Goal: Navigation & Orientation: Find specific page/section

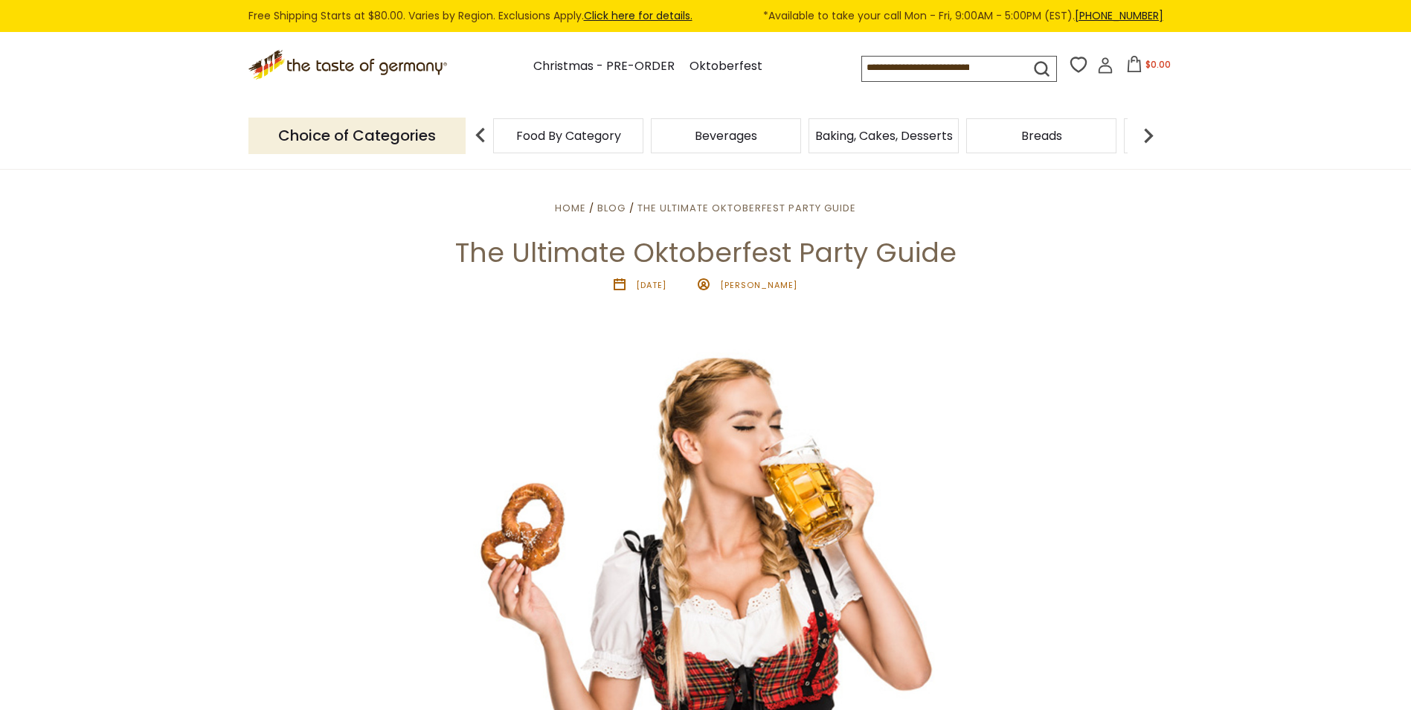
click at [1156, 141] on img at bounding box center [1149, 136] width 30 height 30
click at [1153, 140] on img at bounding box center [1149, 136] width 30 height 30
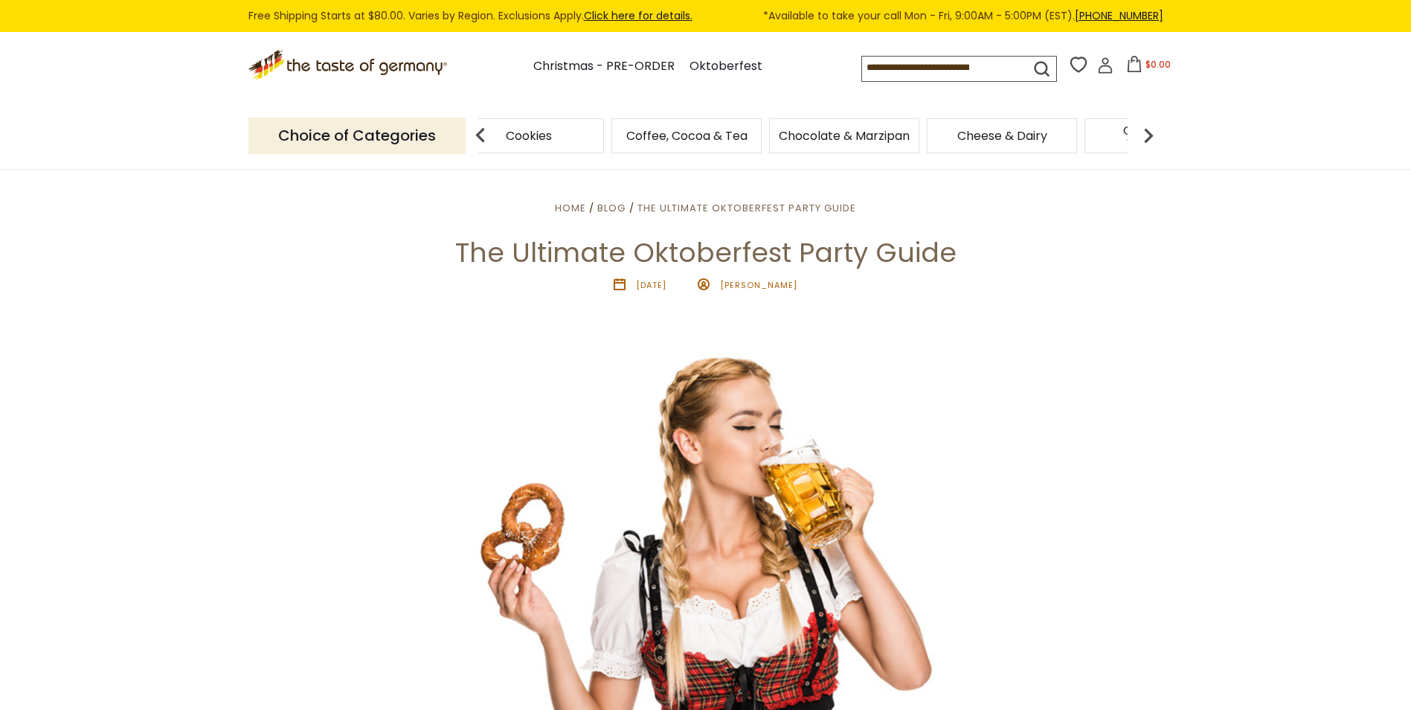
click at [1153, 140] on img at bounding box center [1149, 136] width 30 height 30
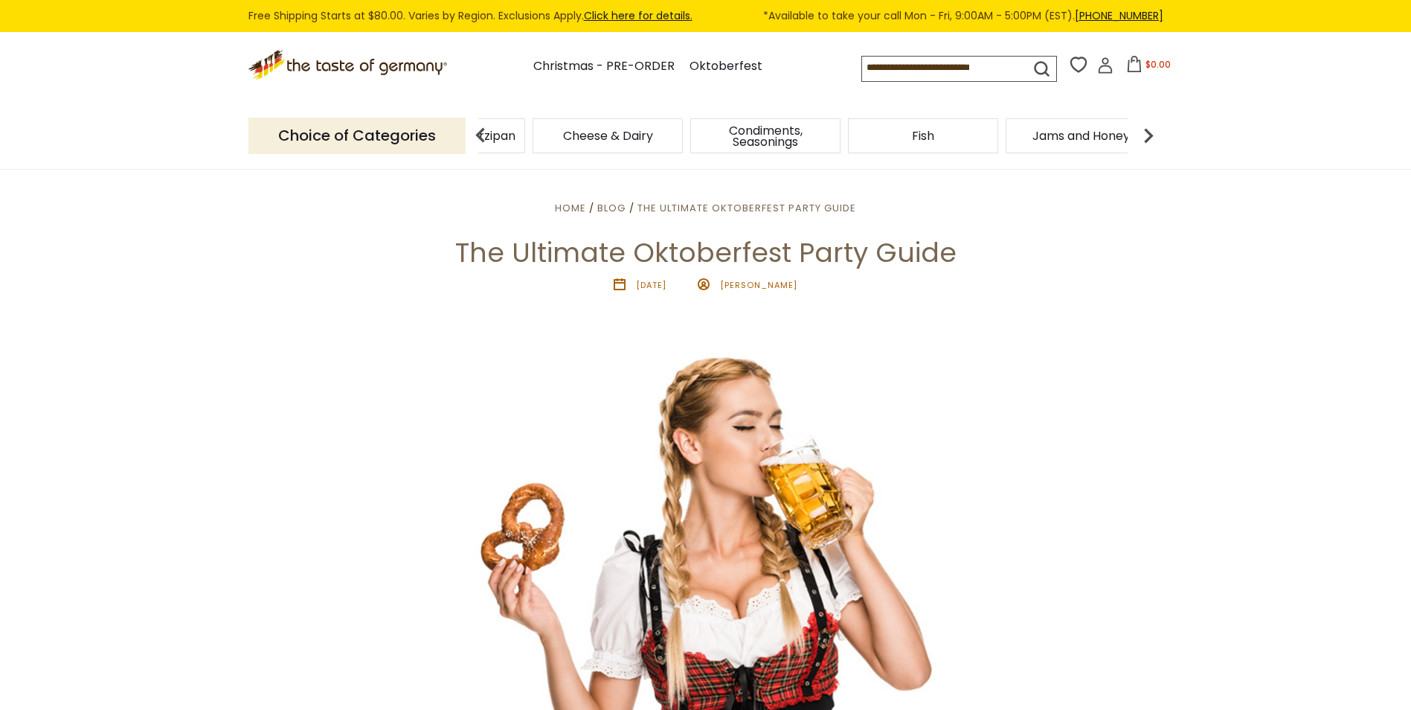
click at [1153, 140] on img at bounding box center [1149, 136] width 30 height 30
click at [1153, 137] on img at bounding box center [1149, 136] width 30 height 30
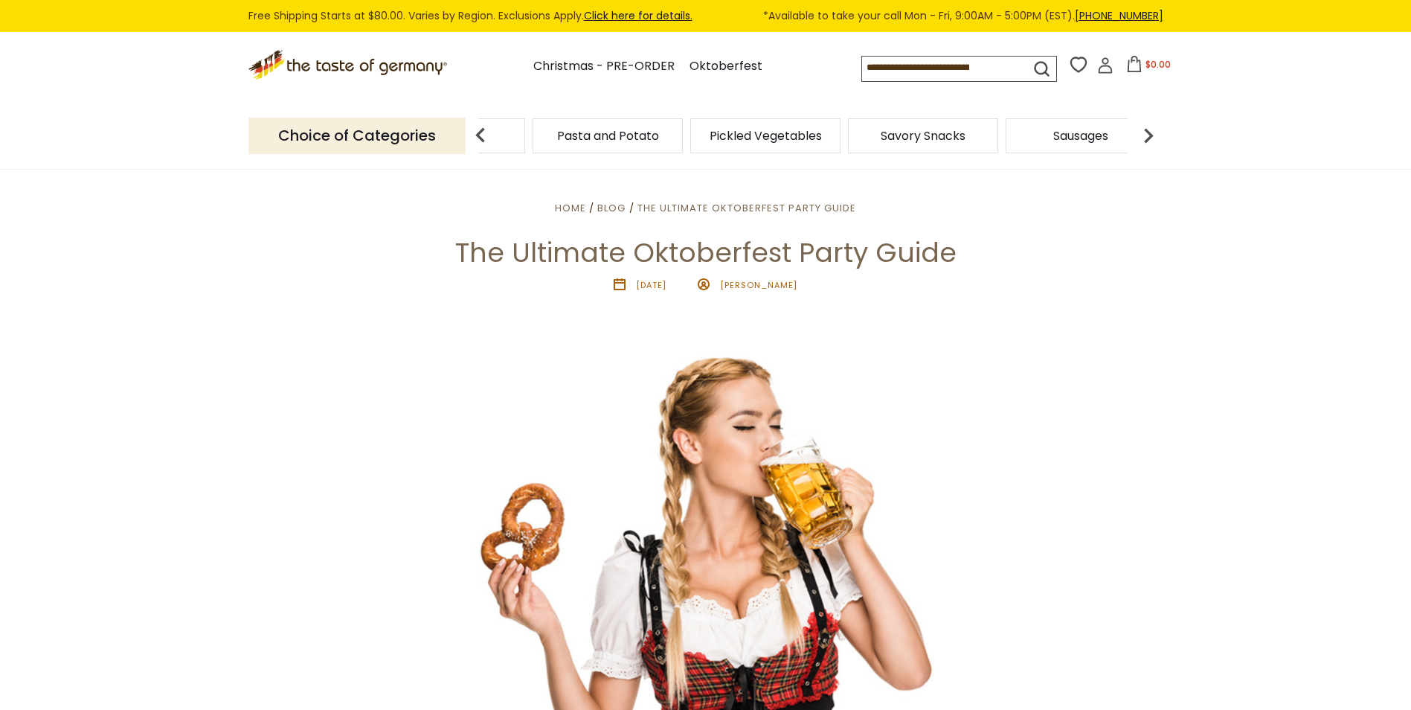
click at [1148, 131] on img at bounding box center [1149, 136] width 30 height 30
click at [898, 140] on span "Sausages" at bounding box center [883, 135] width 55 height 11
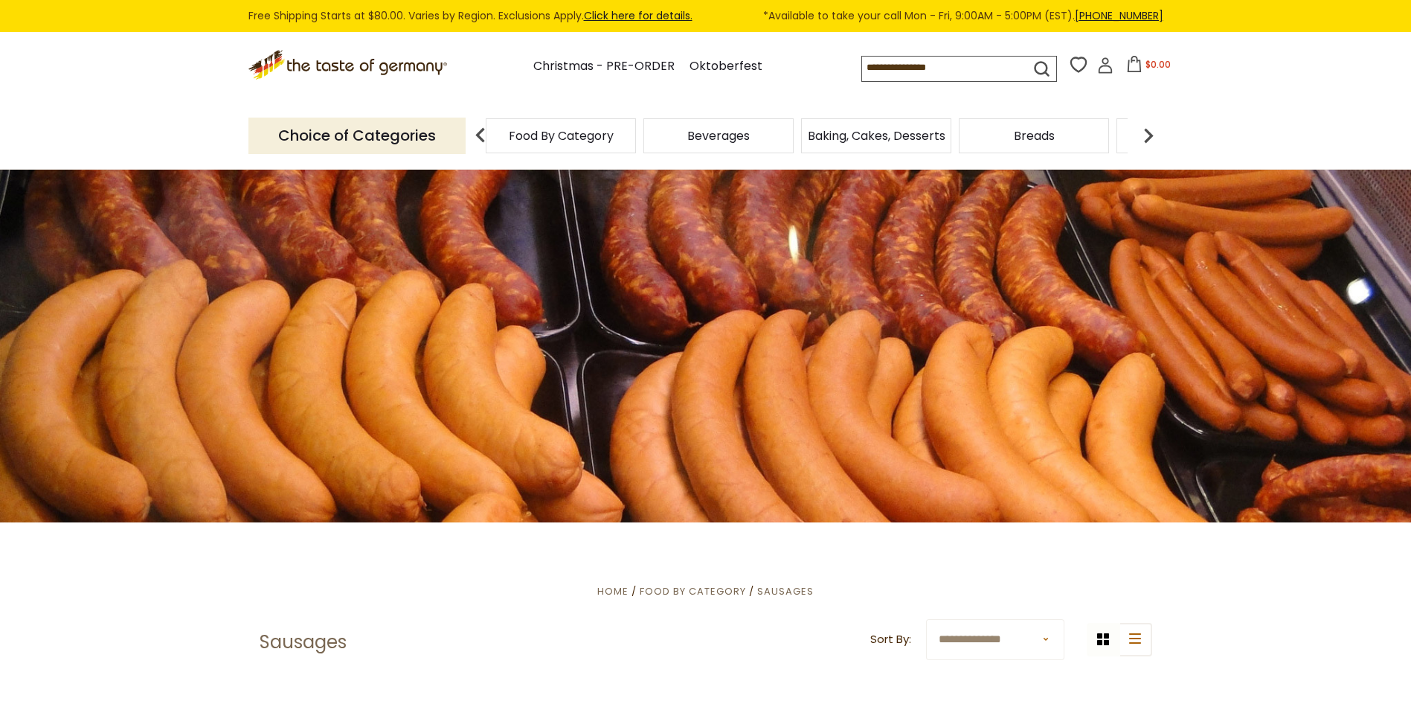
scroll to position [10, 0]
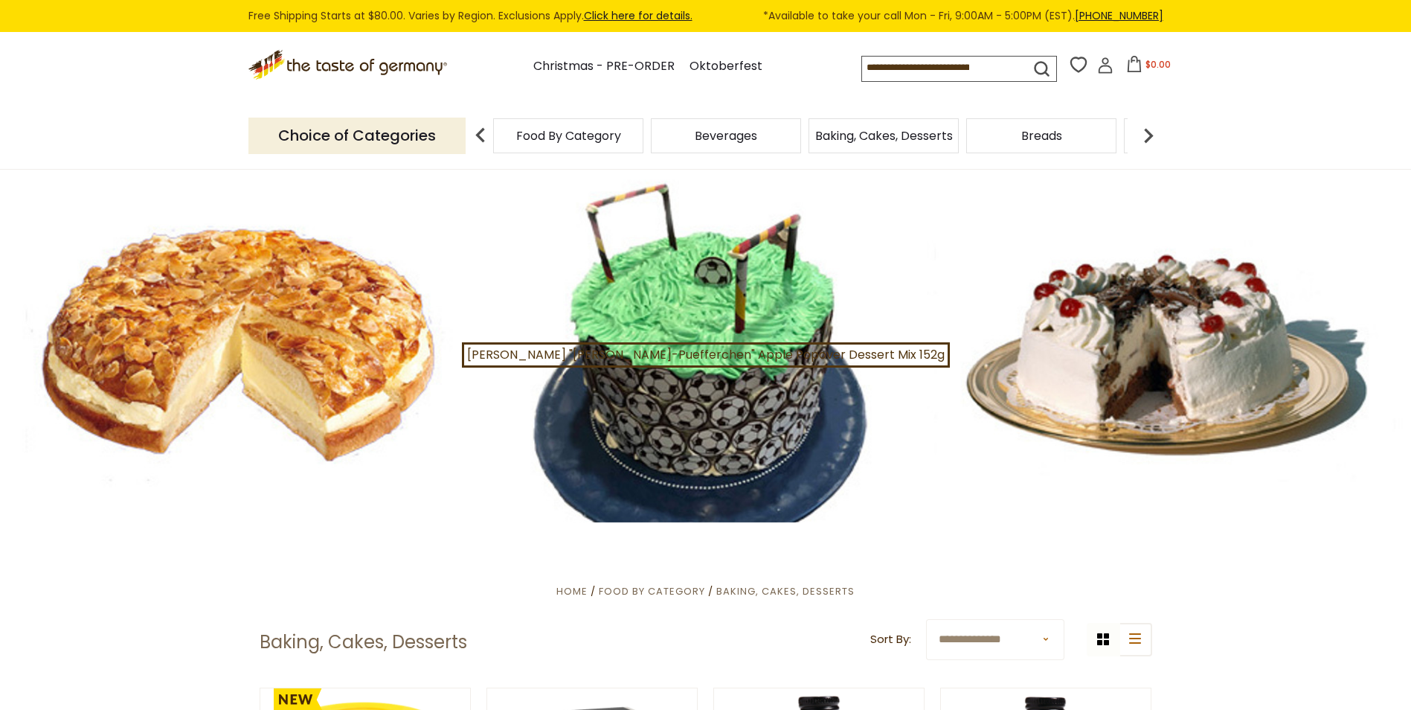
click at [620, 137] on span "Food By Category" at bounding box center [568, 135] width 105 height 11
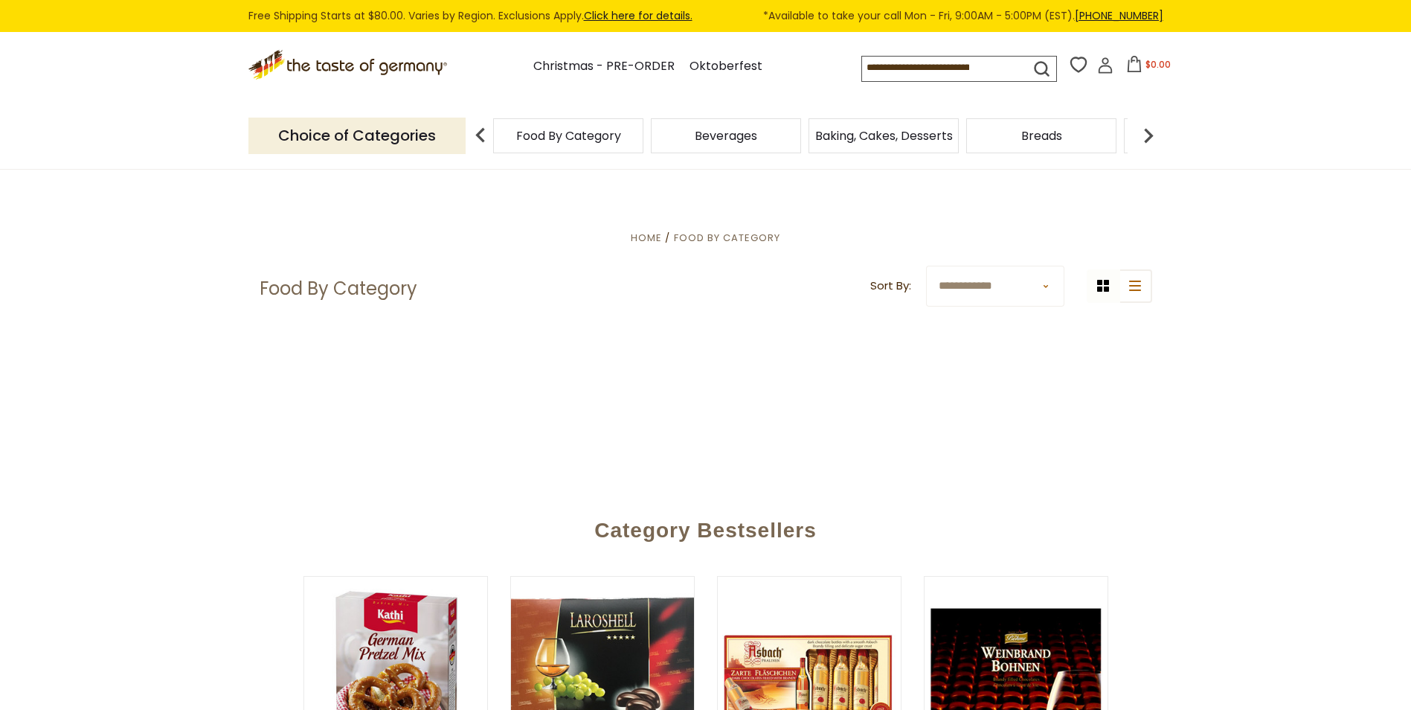
click at [1057, 141] on span "Breads" at bounding box center [1042, 135] width 41 height 11
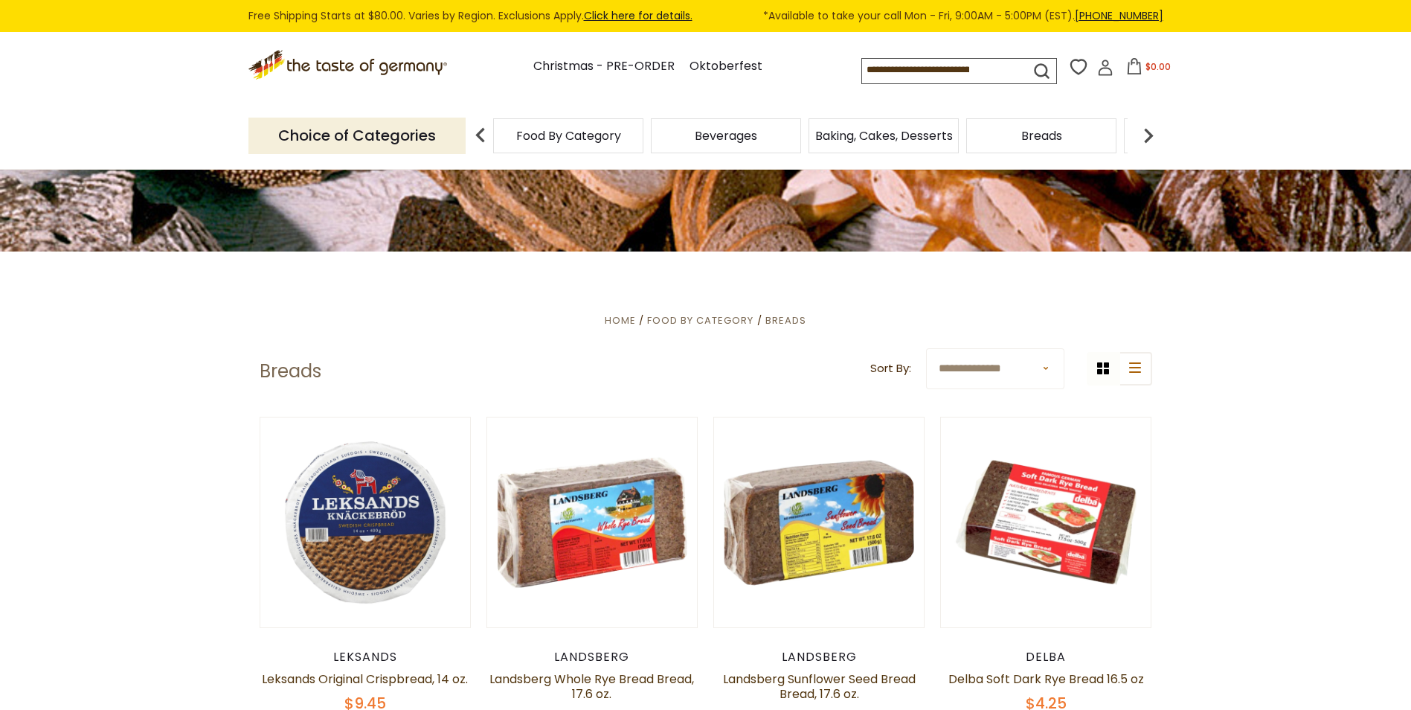
scroll to position [298, 0]
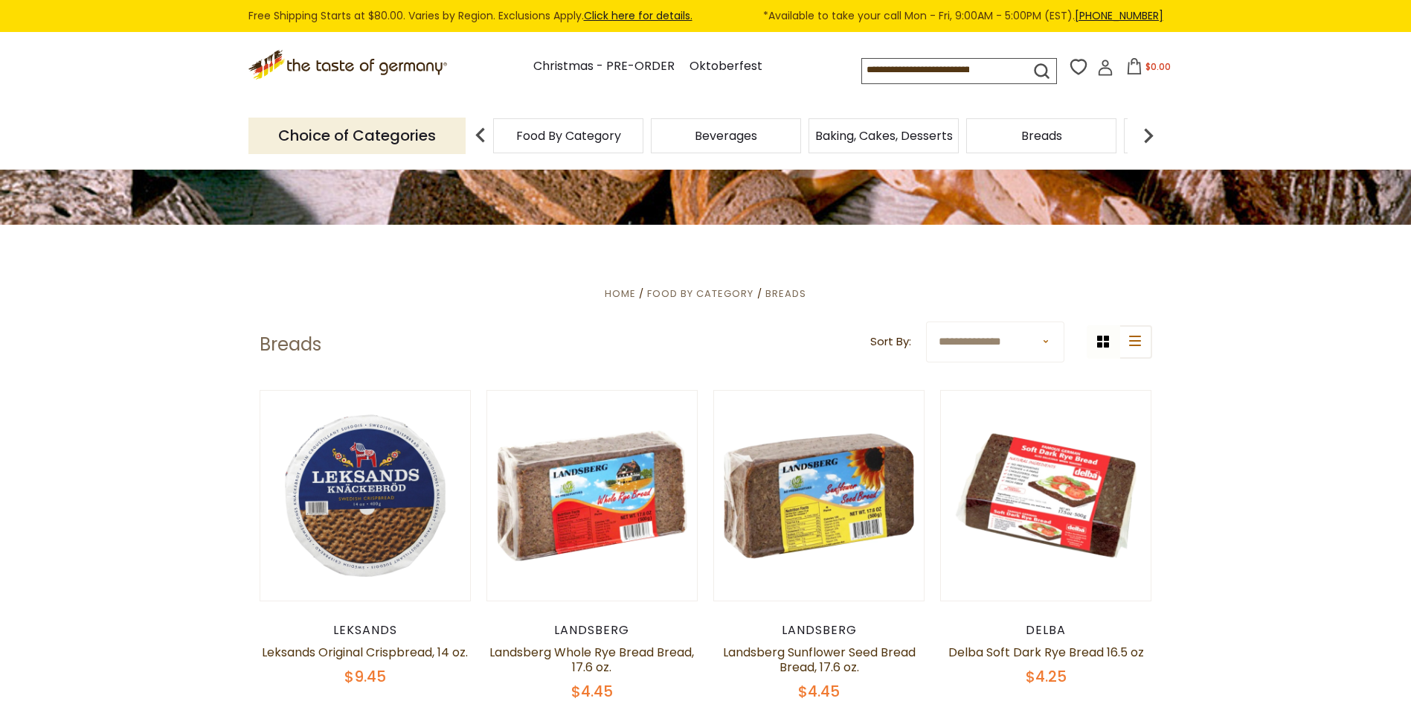
click at [1153, 140] on img at bounding box center [1149, 136] width 30 height 30
click at [1152, 135] on img at bounding box center [1149, 136] width 30 height 30
click at [1152, 133] on img at bounding box center [1149, 136] width 30 height 30
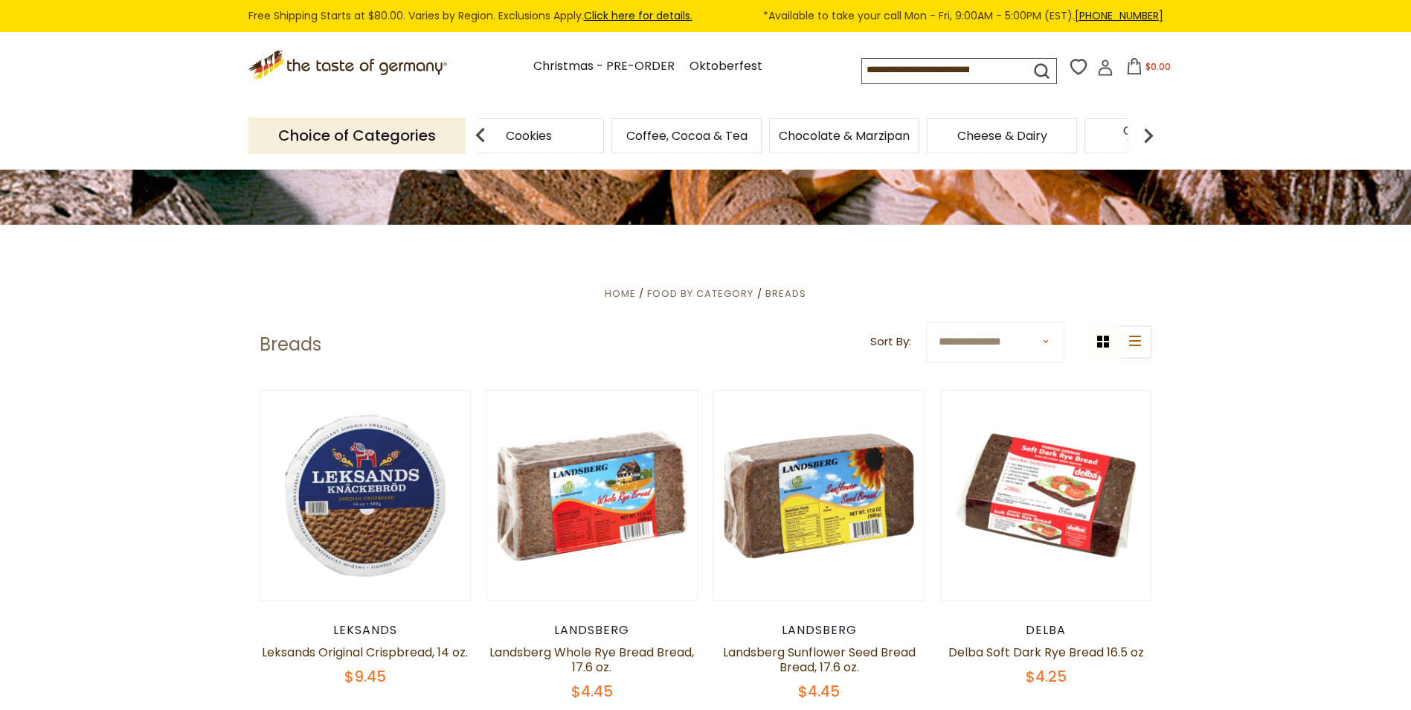
click at [1152, 132] on img at bounding box center [1149, 136] width 30 height 30
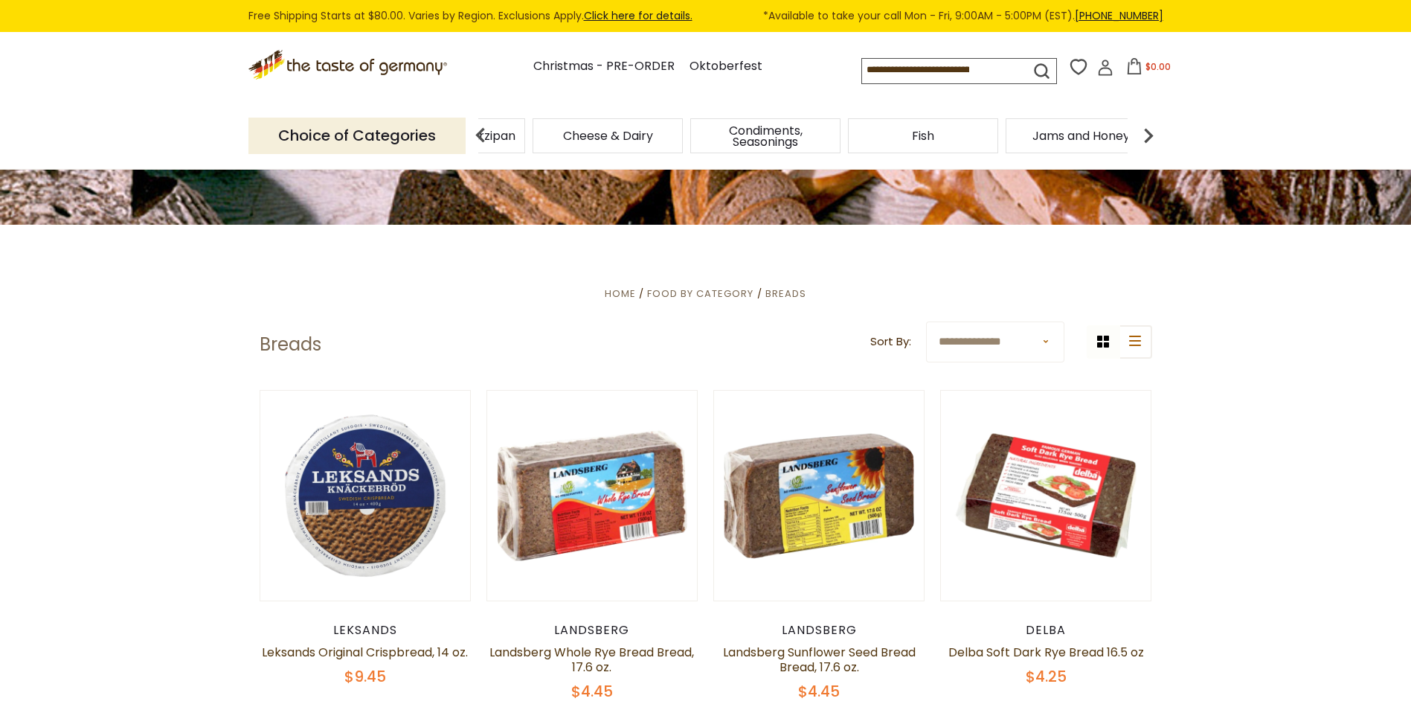
click at [1152, 132] on img at bounding box center [1149, 136] width 30 height 30
click at [1152, 131] on img at bounding box center [1149, 136] width 30 height 30
click at [1152, 129] on img at bounding box center [1149, 136] width 30 height 30
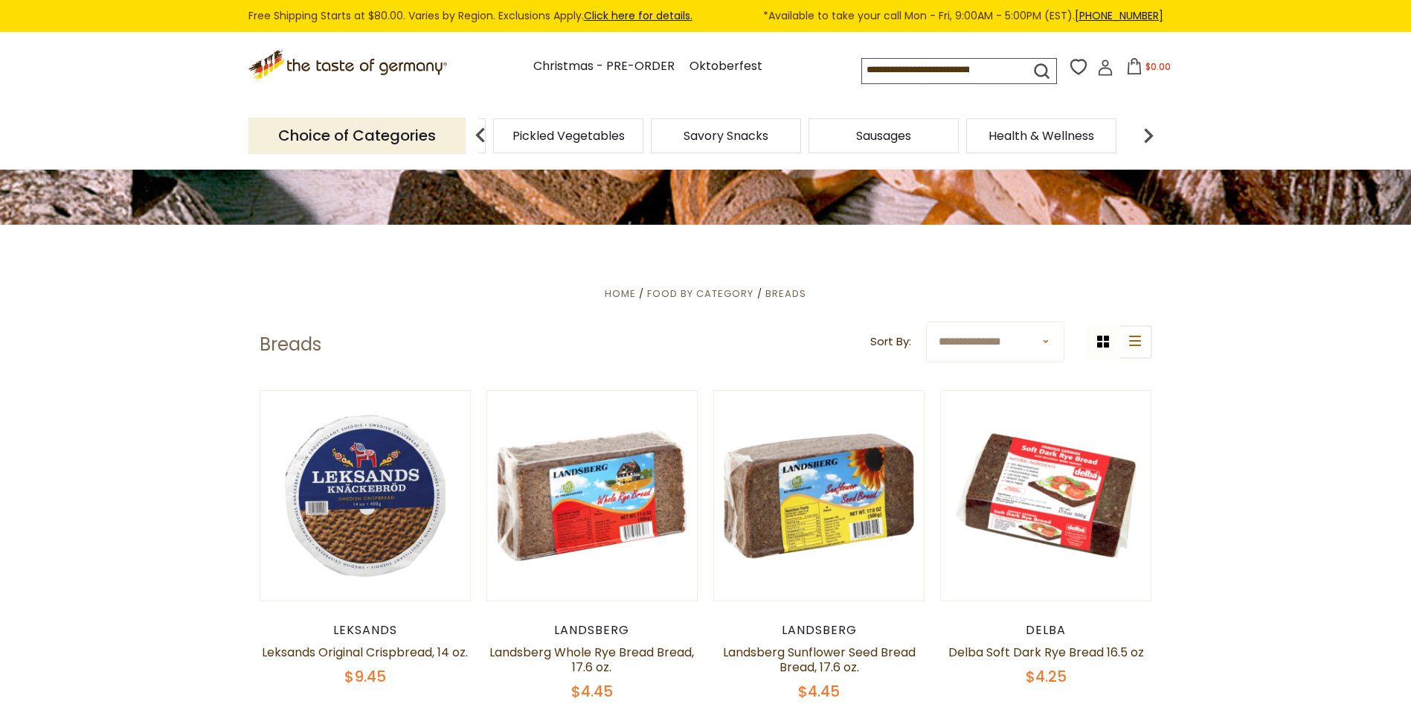
click at [1152, 129] on img at bounding box center [1149, 136] width 30 height 30
click at [1152, 128] on img at bounding box center [1149, 136] width 30 height 30
click at [893, 139] on span "Sausages" at bounding box center [909, 135] width 55 height 11
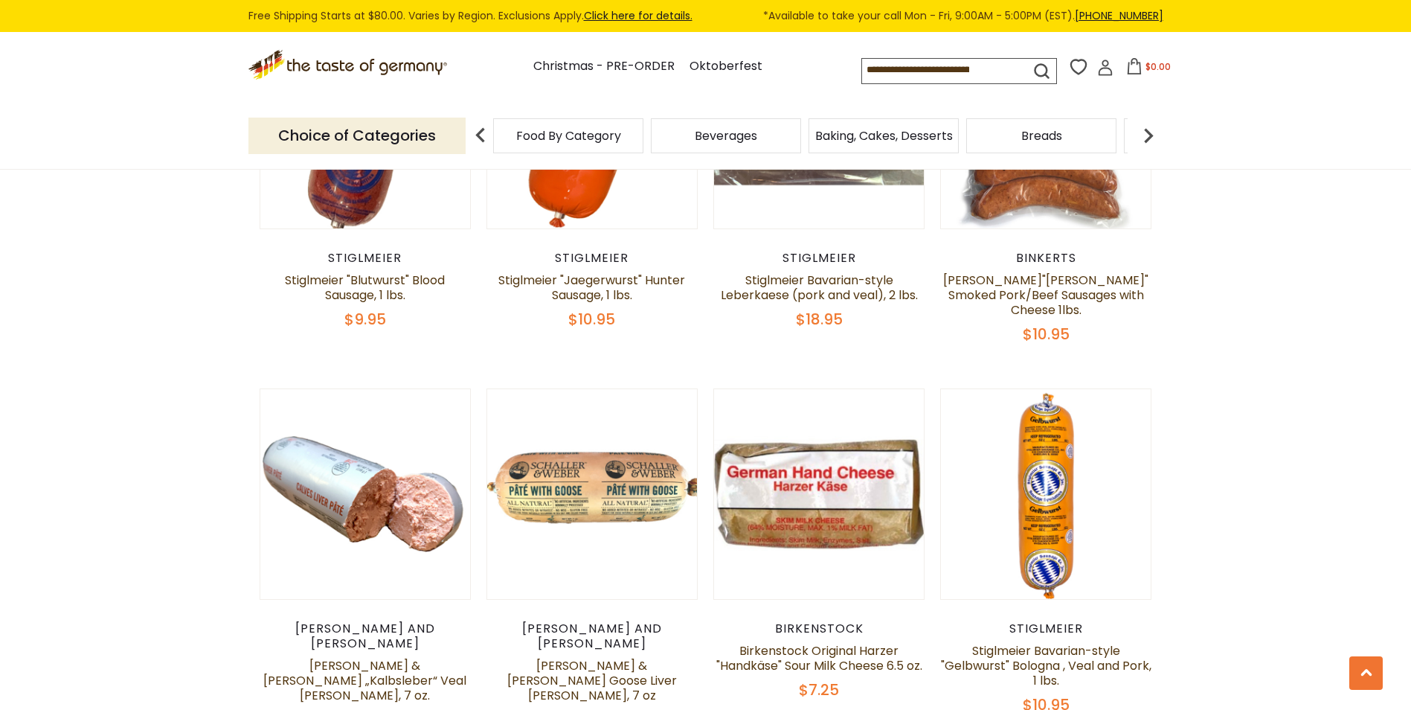
scroll to position [3497, 0]
